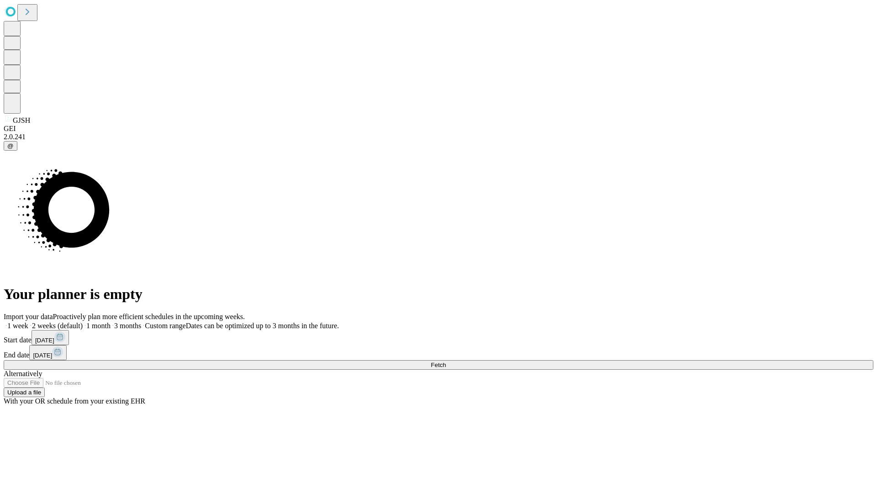
click at [446, 362] on span "Fetch" at bounding box center [438, 365] width 15 height 7
